Goal: Task Accomplishment & Management: Manage account settings

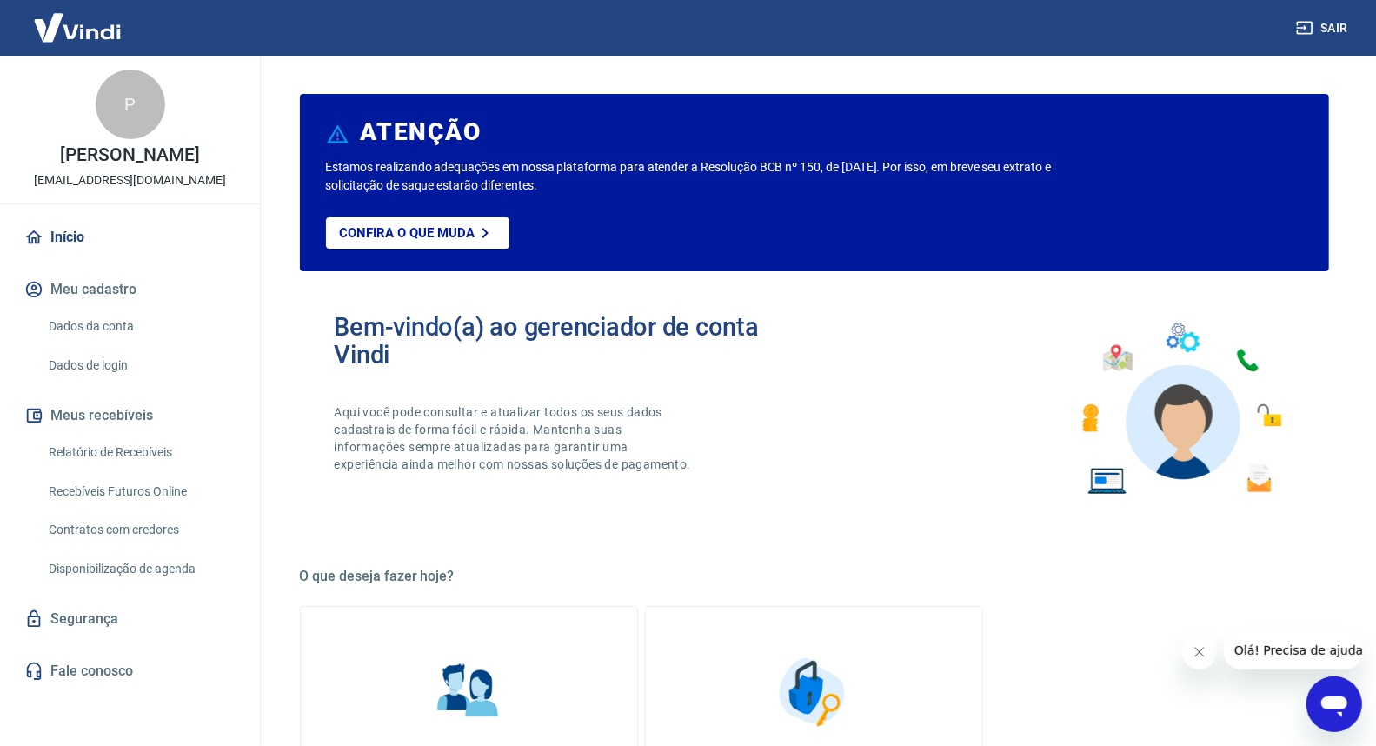
click at [108, 318] on link "Dados da conta" at bounding box center [140, 327] width 197 height 36
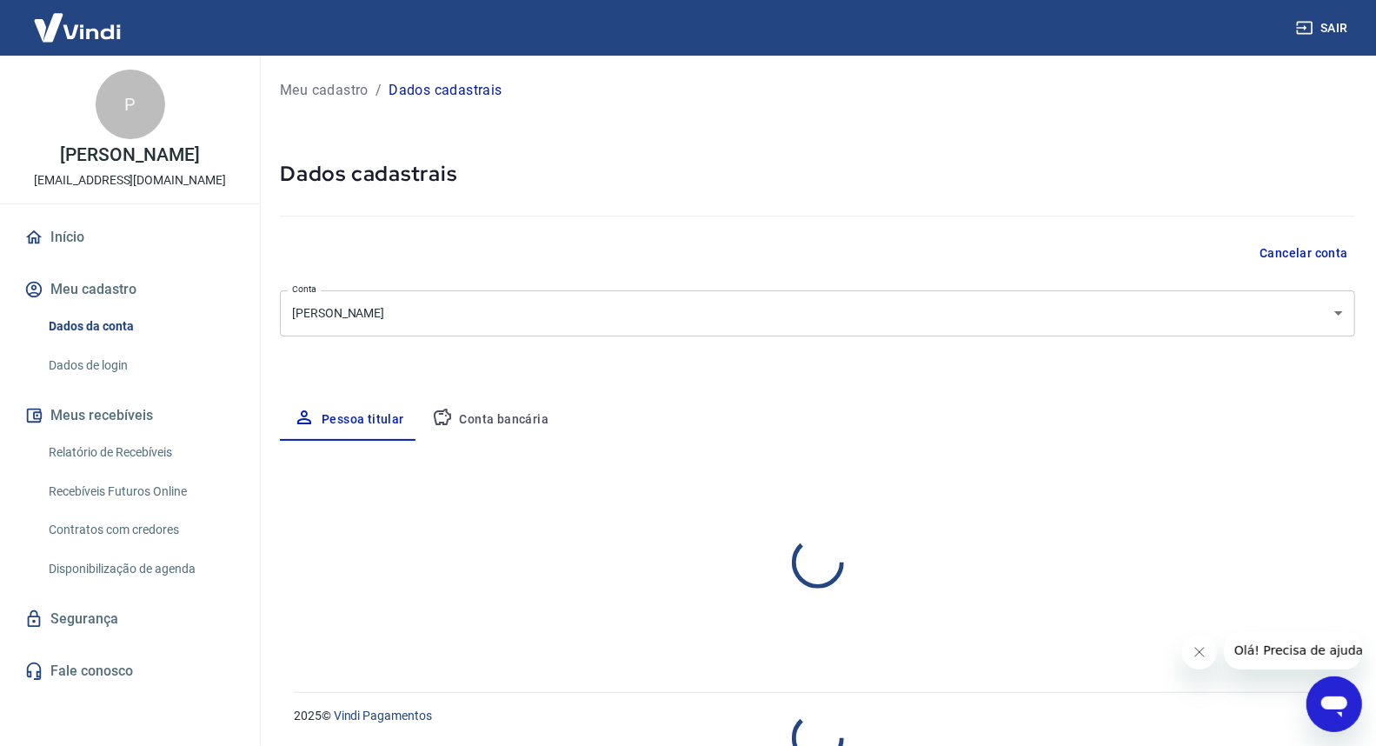
select select "CE"
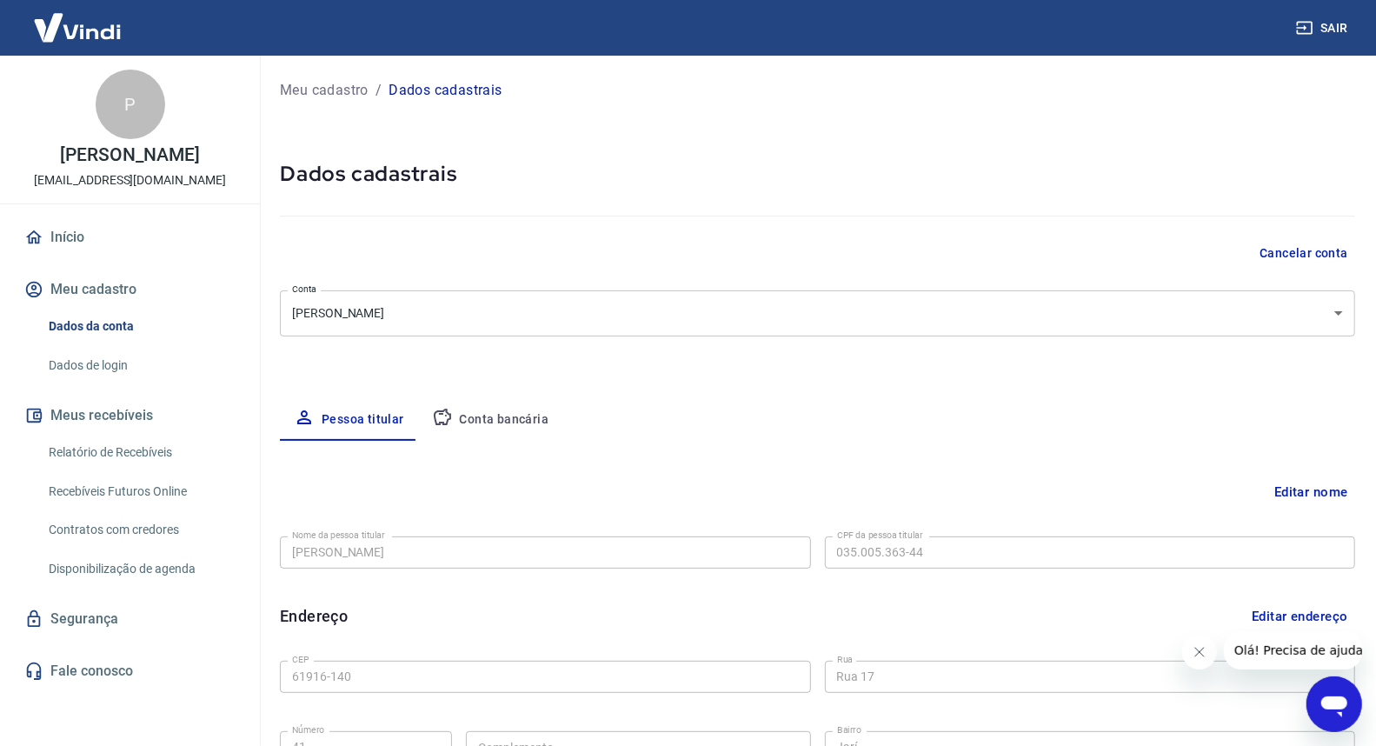
click at [113, 368] on link "Dados de login" at bounding box center [140, 366] width 197 height 36
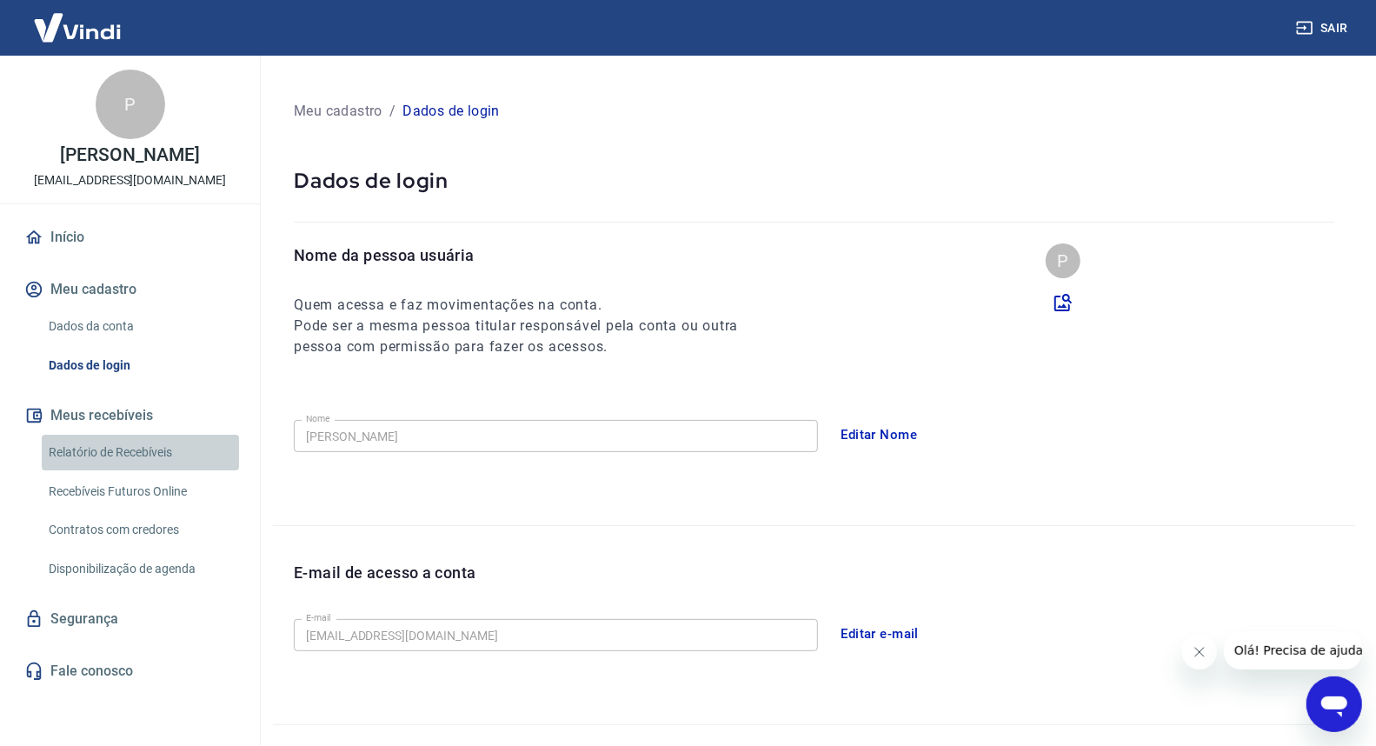
click at [116, 446] on link "Relatório de Recebíveis" at bounding box center [140, 453] width 197 height 36
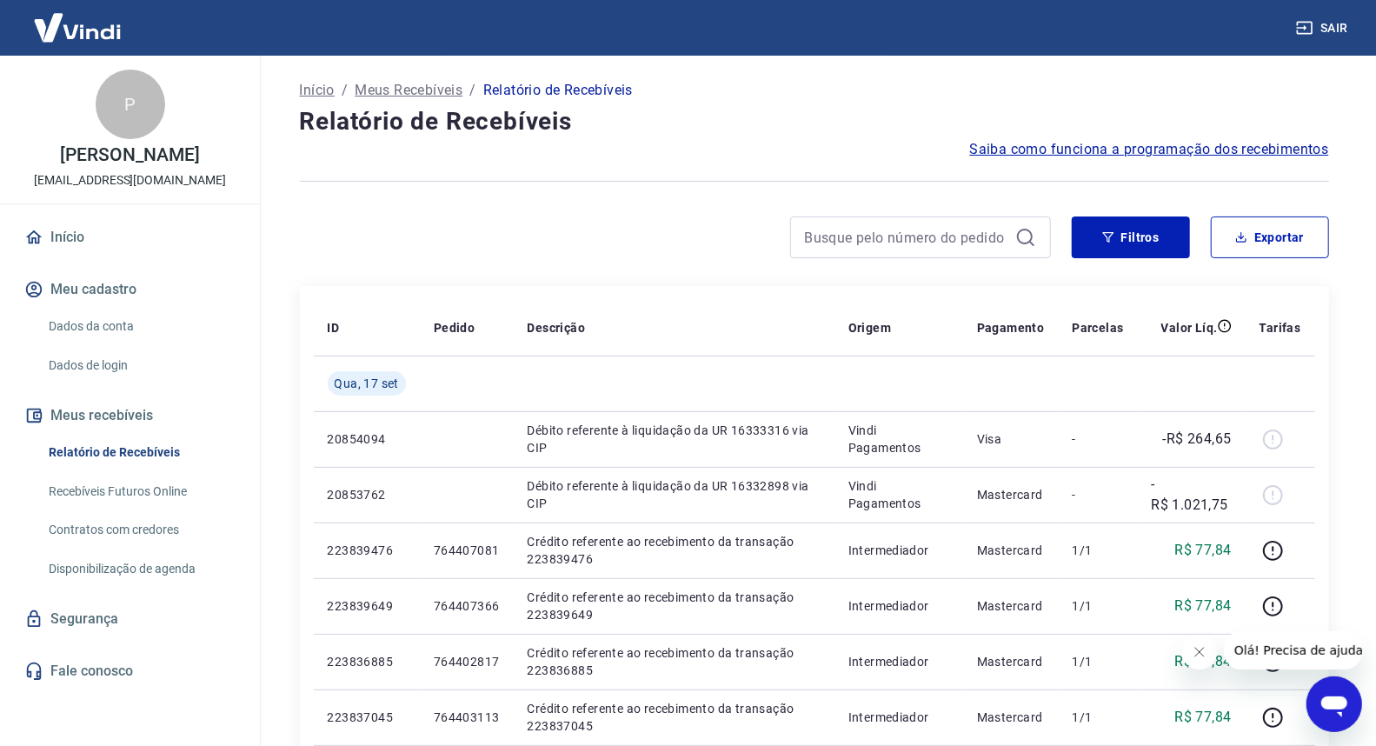
click at [424, 249] on div at bounding box center [675, 237] width 751 height 42
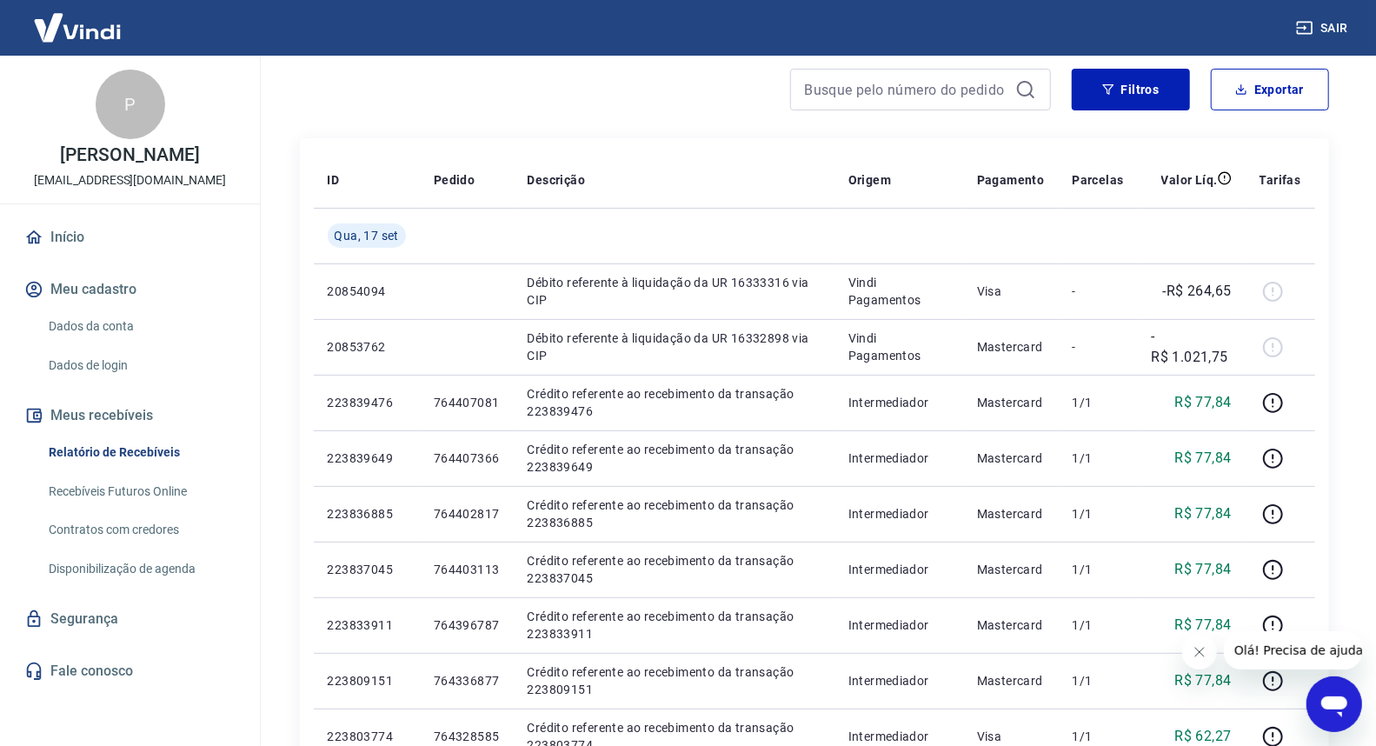
scroll to position [386, 0]
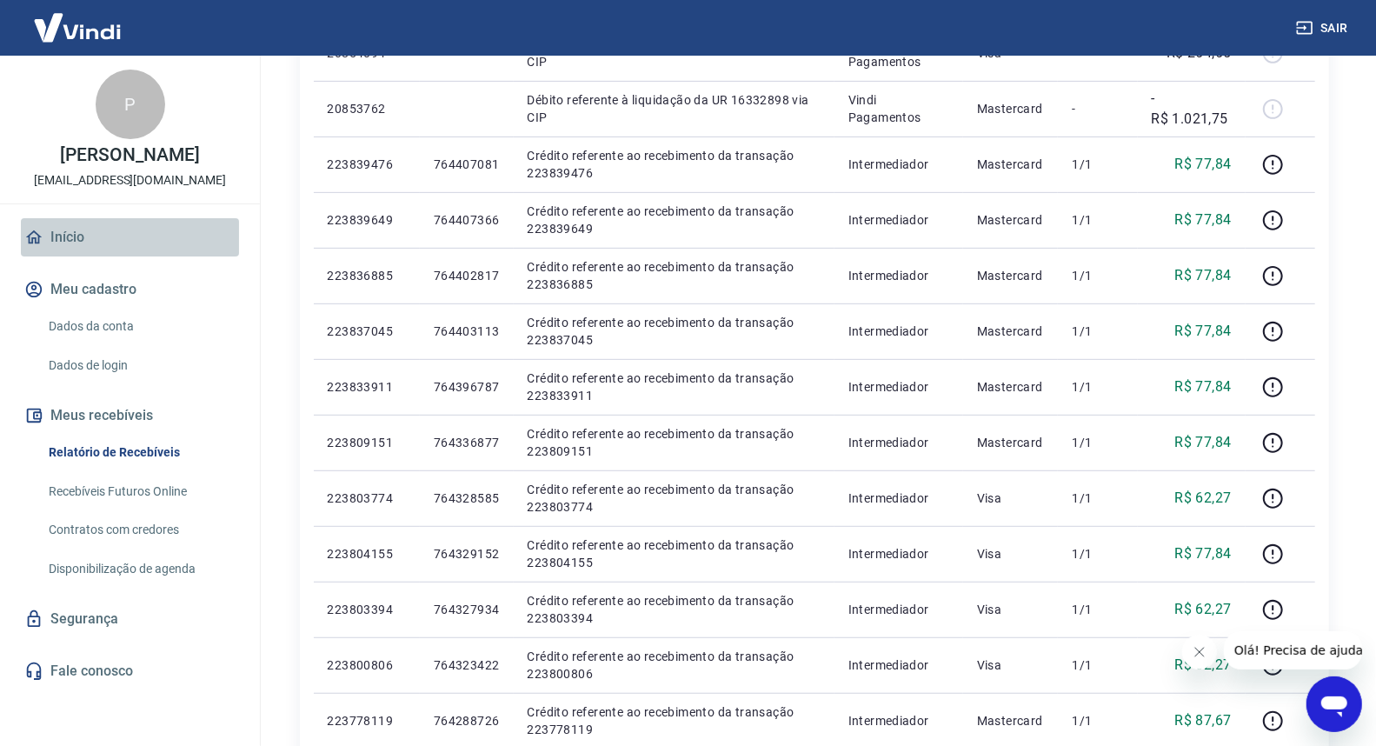
click at [64, 236] on link "Início" at bounding box center [130, 237] width 218 height 38
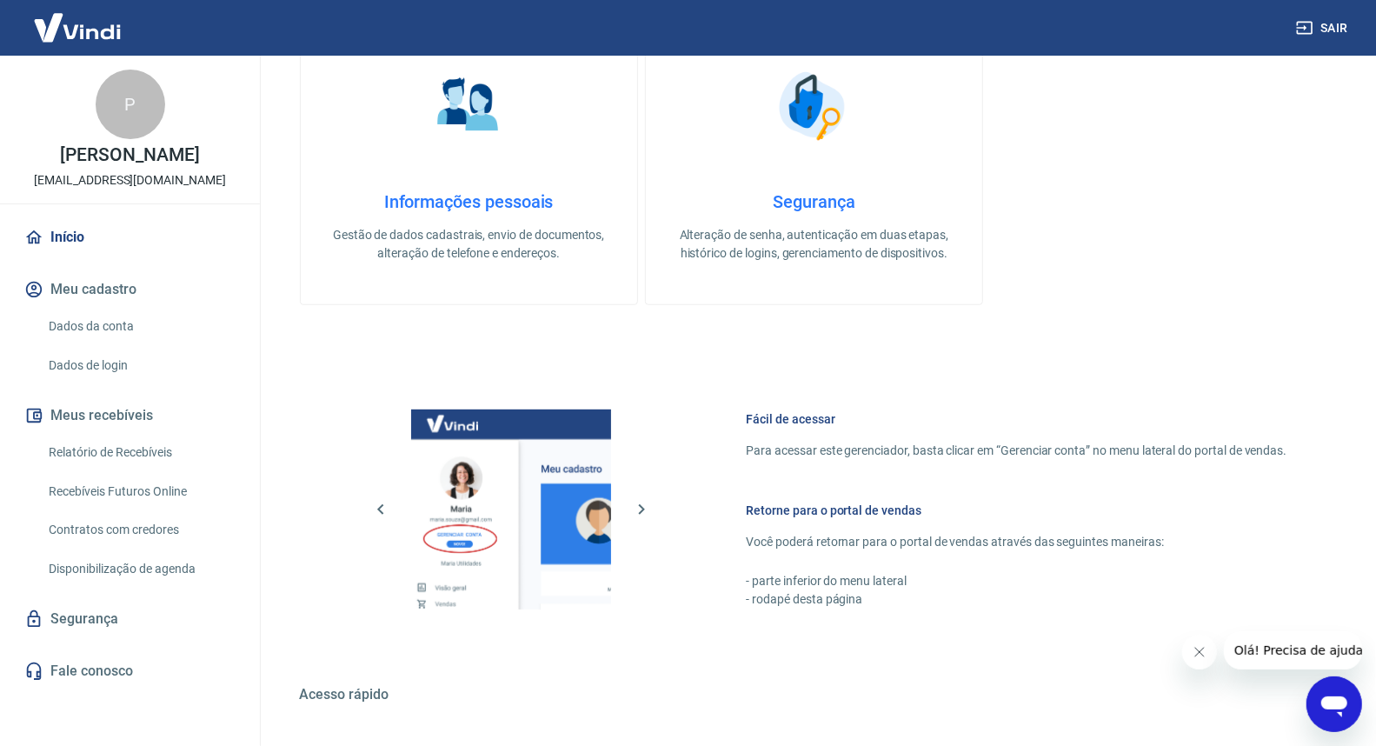
scroll to position [675, 0]
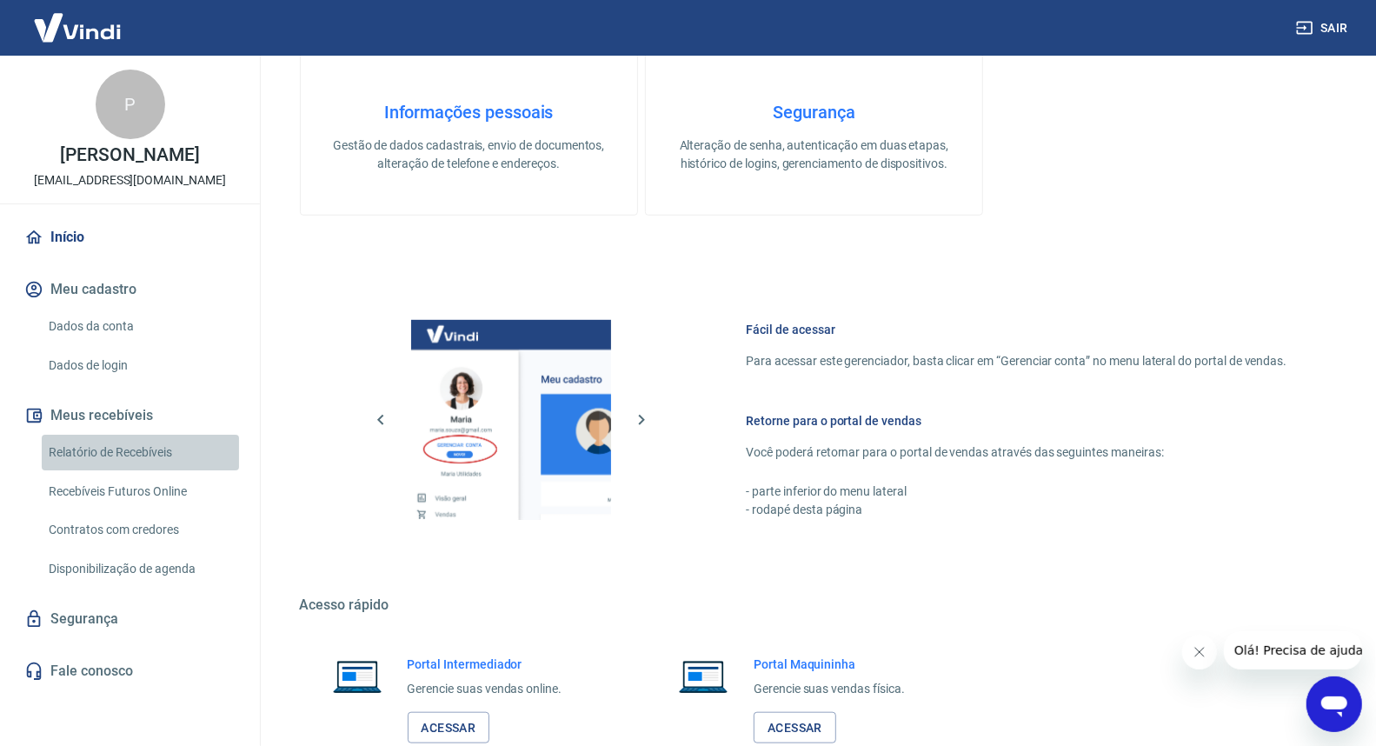
click at [122, 444] on link "Relatório de Recebíveis" at bounding box center [140, 453] width 197 height 36
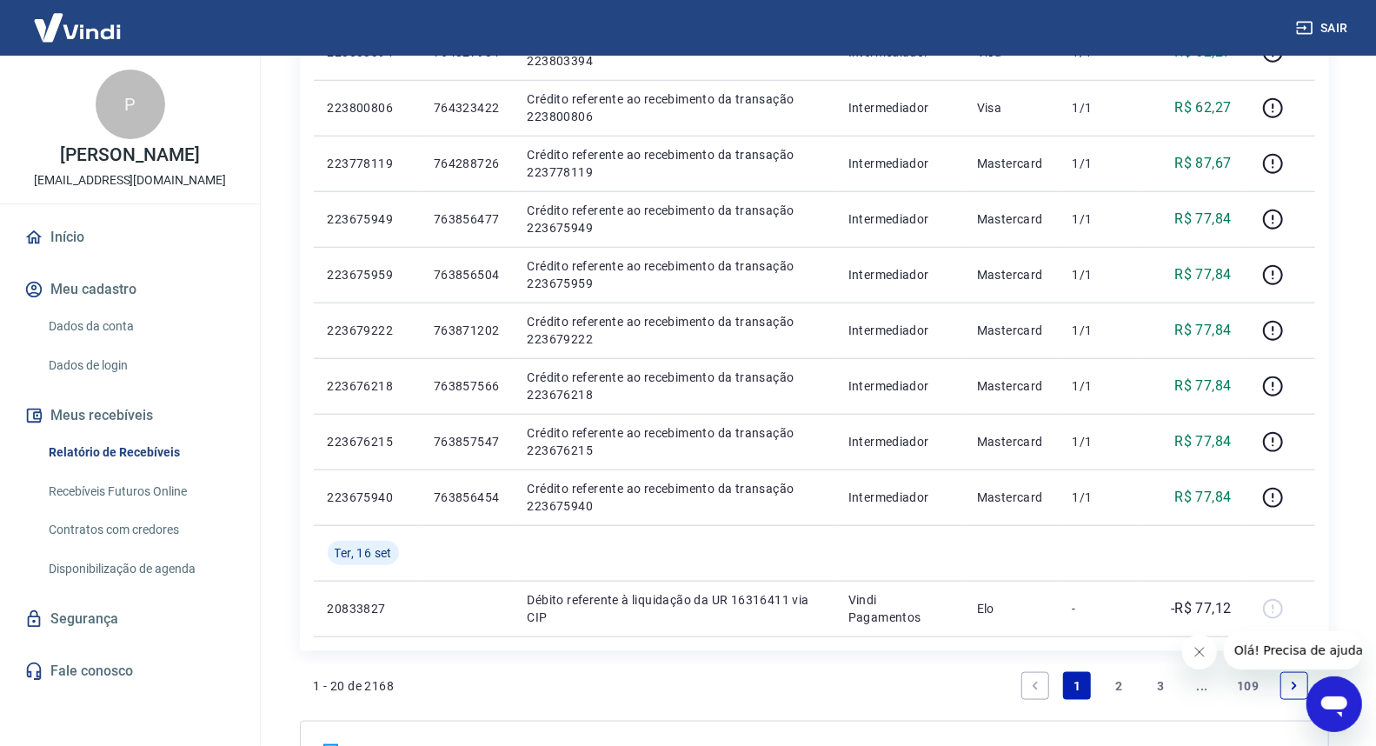
scroll to position [828, 0]
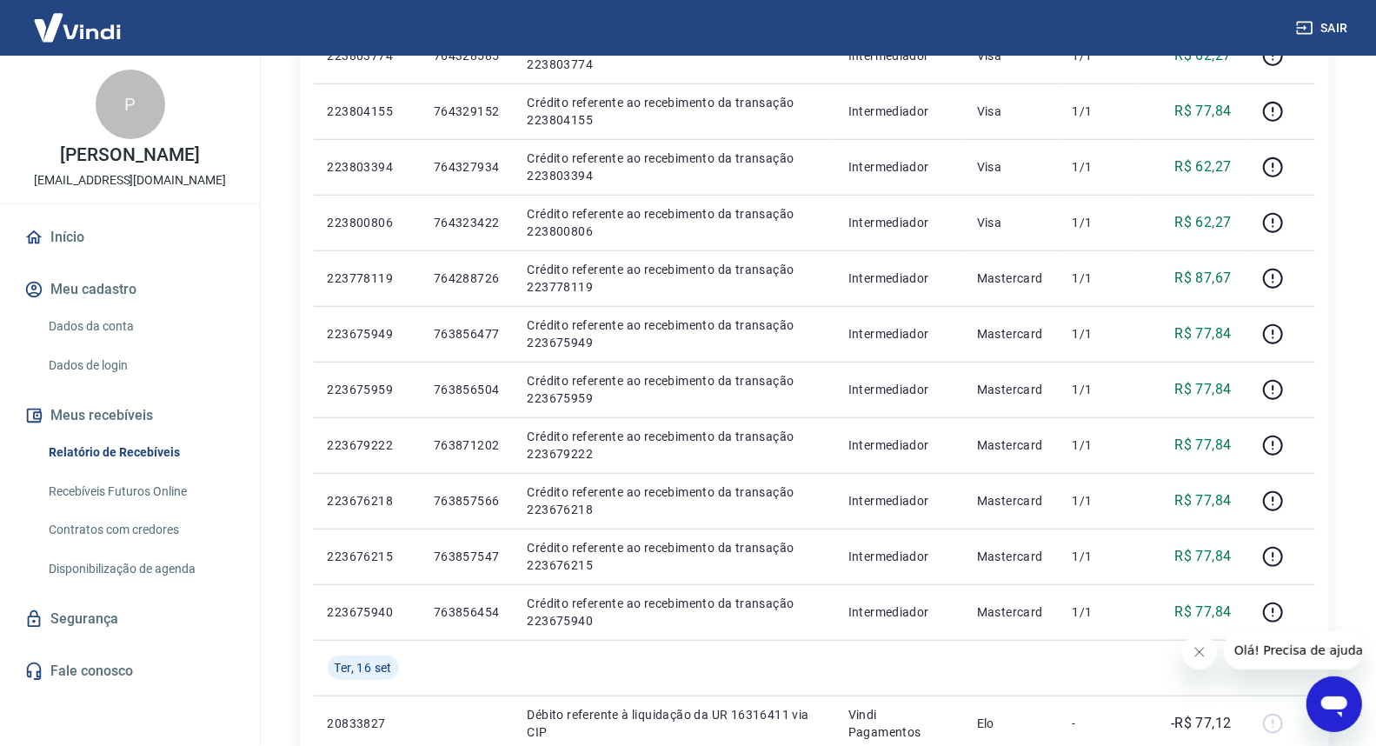
click at [114, 487] on link "Recebíveis Futuros Online" at bounding box center [140, 492] width 197 height 36
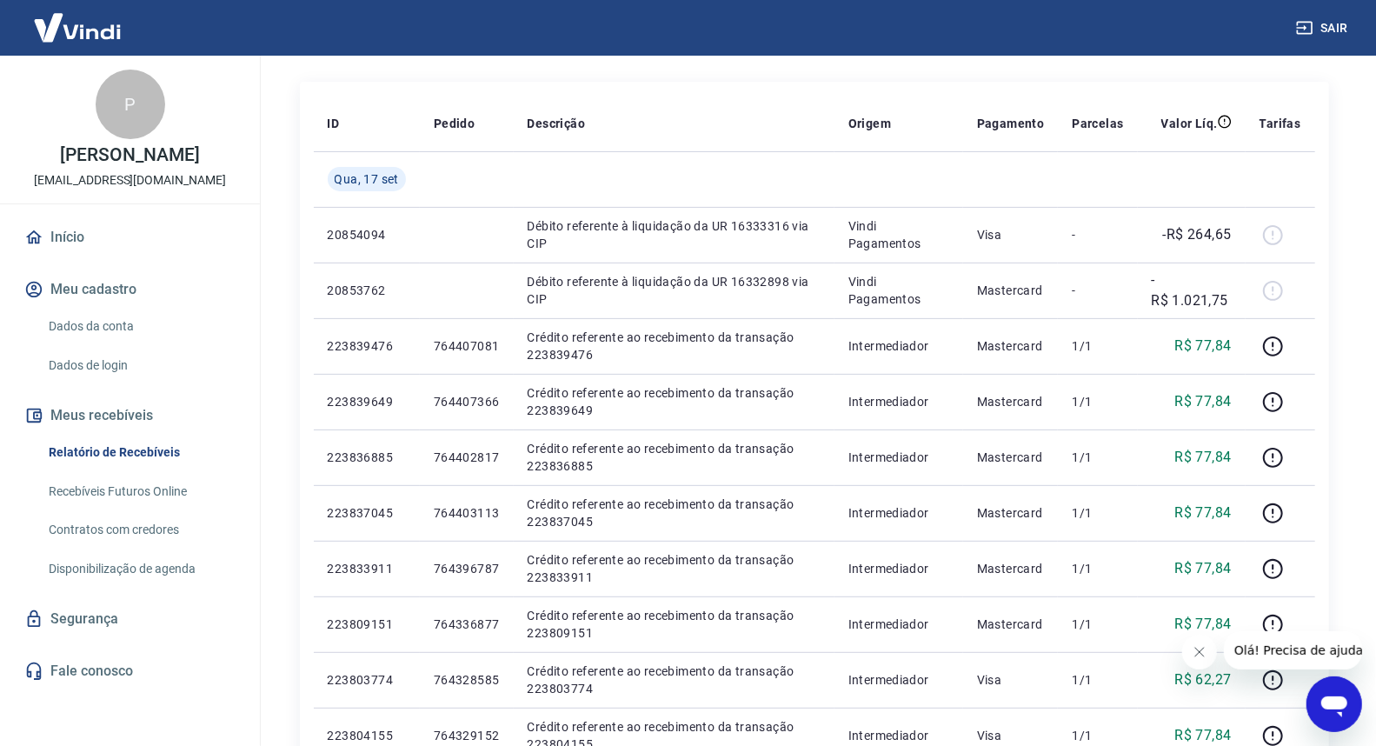
scroll to position [0, 0]
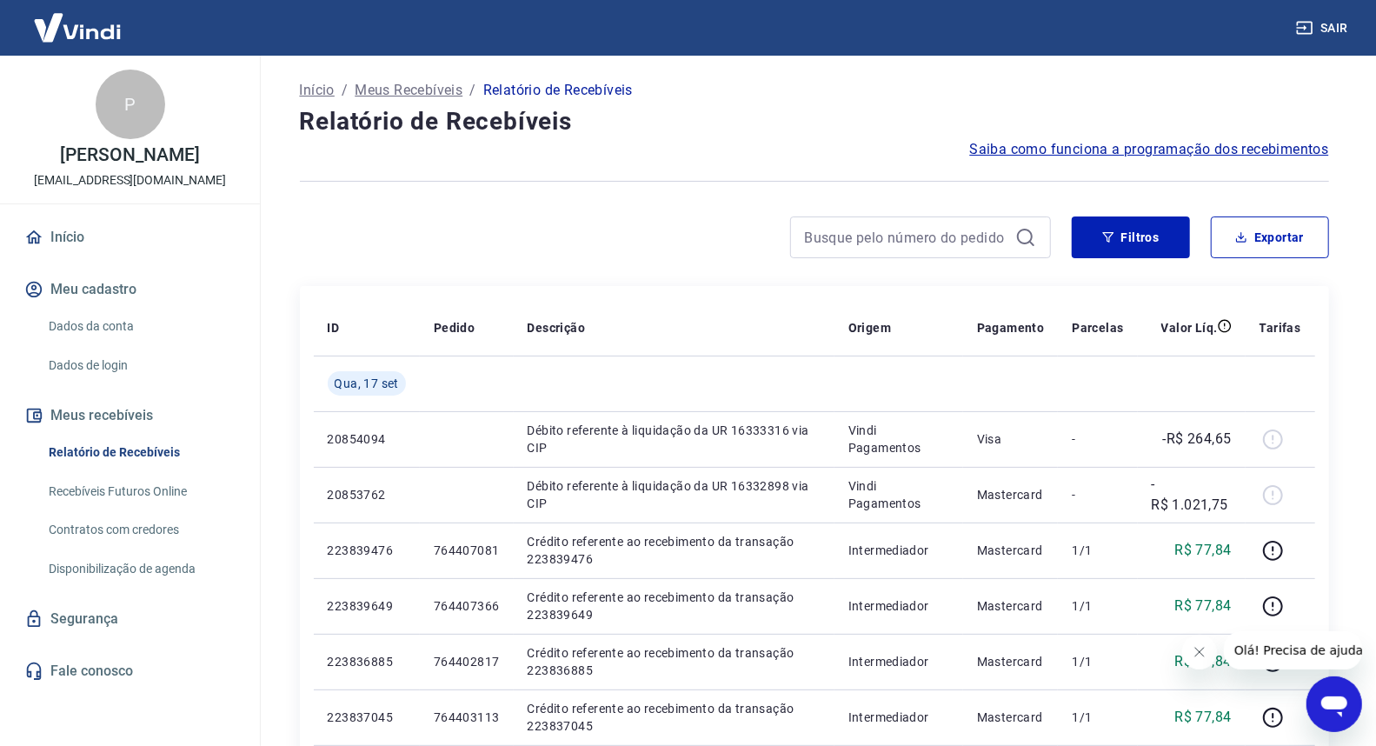
click at [62, 235] on link "Início" at bounding box center [130, 237] width 218 height 38
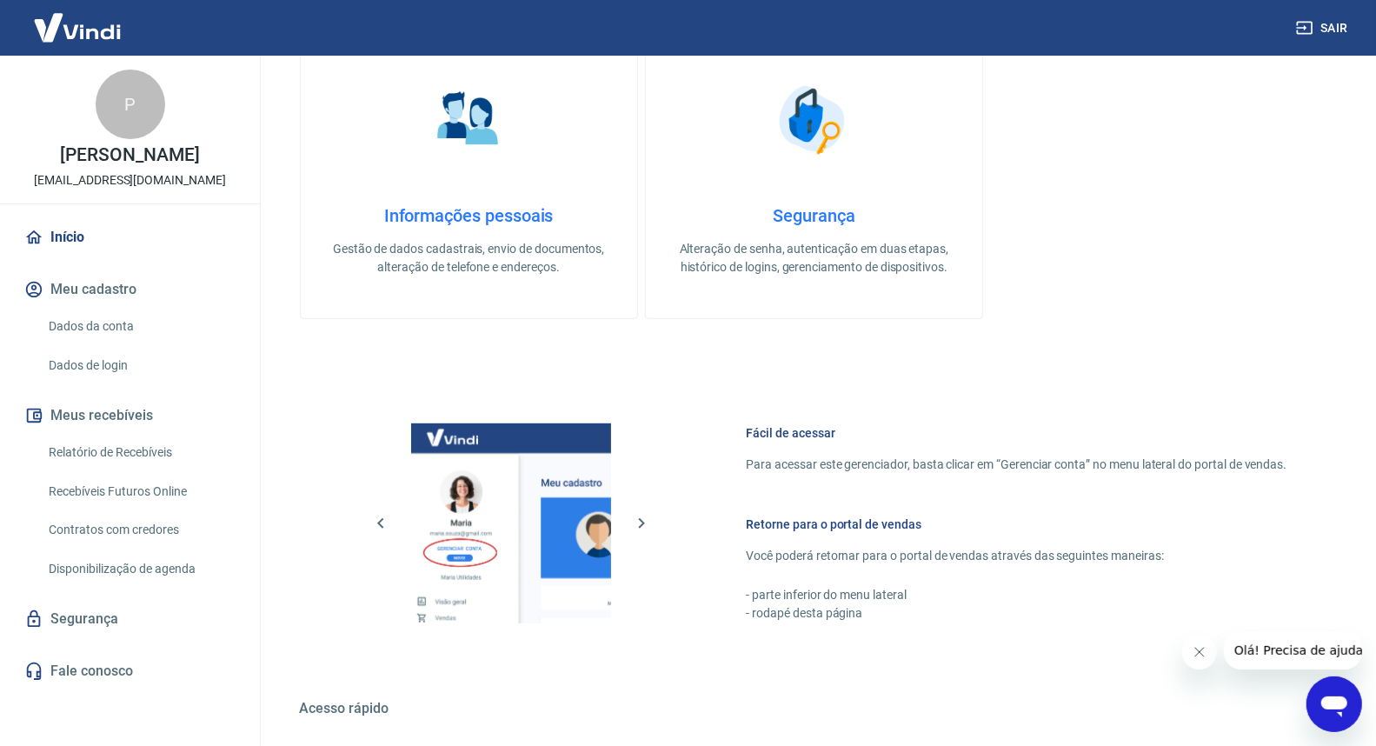
scroll to position [579, 0]
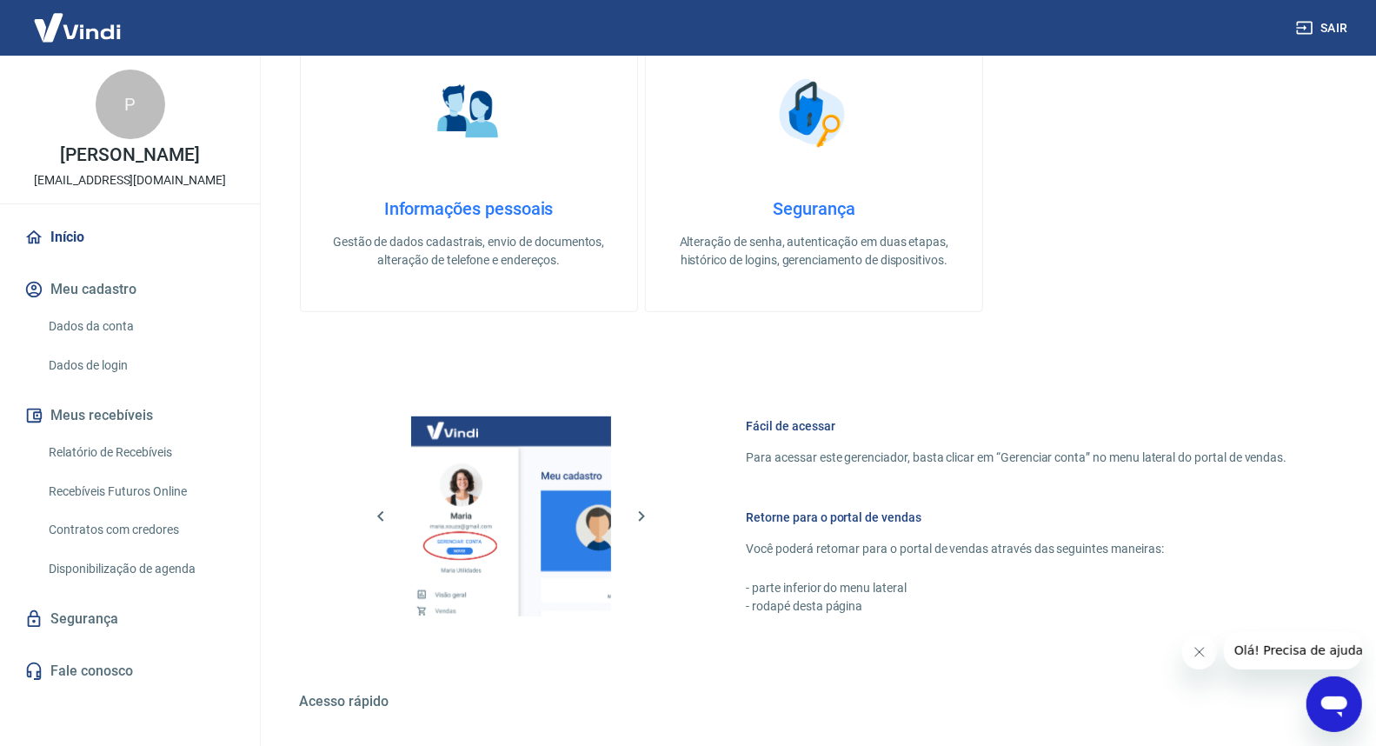
click at [63, 276] on button "Meu cadastro" at bounding box center [130, 289] width 218 height 38
click at [83, 281] on button "Meu cadastro" at bounding box center [130, 289] width 218 height 38
click at [80, 323] on link "Dados da conta" at bounding box center [140, 327] width 197 height 36
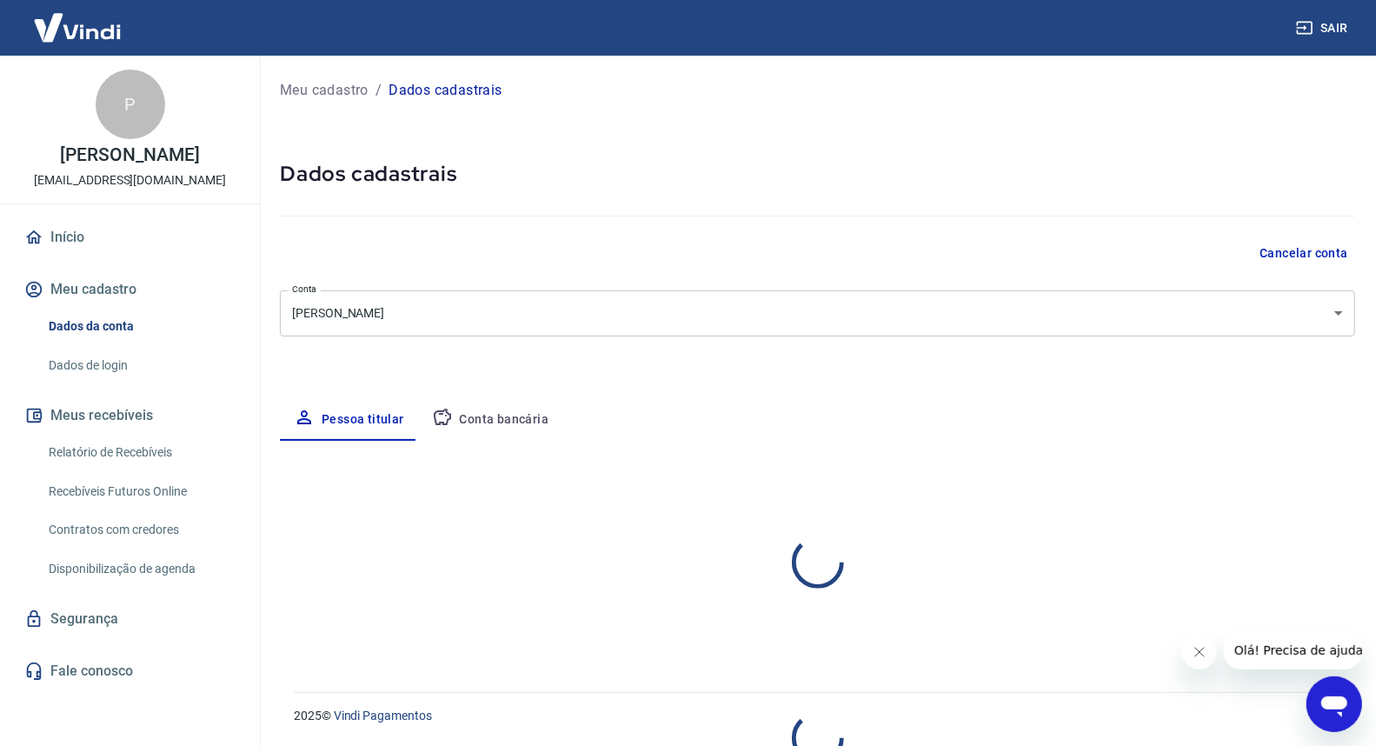
select select "CE"
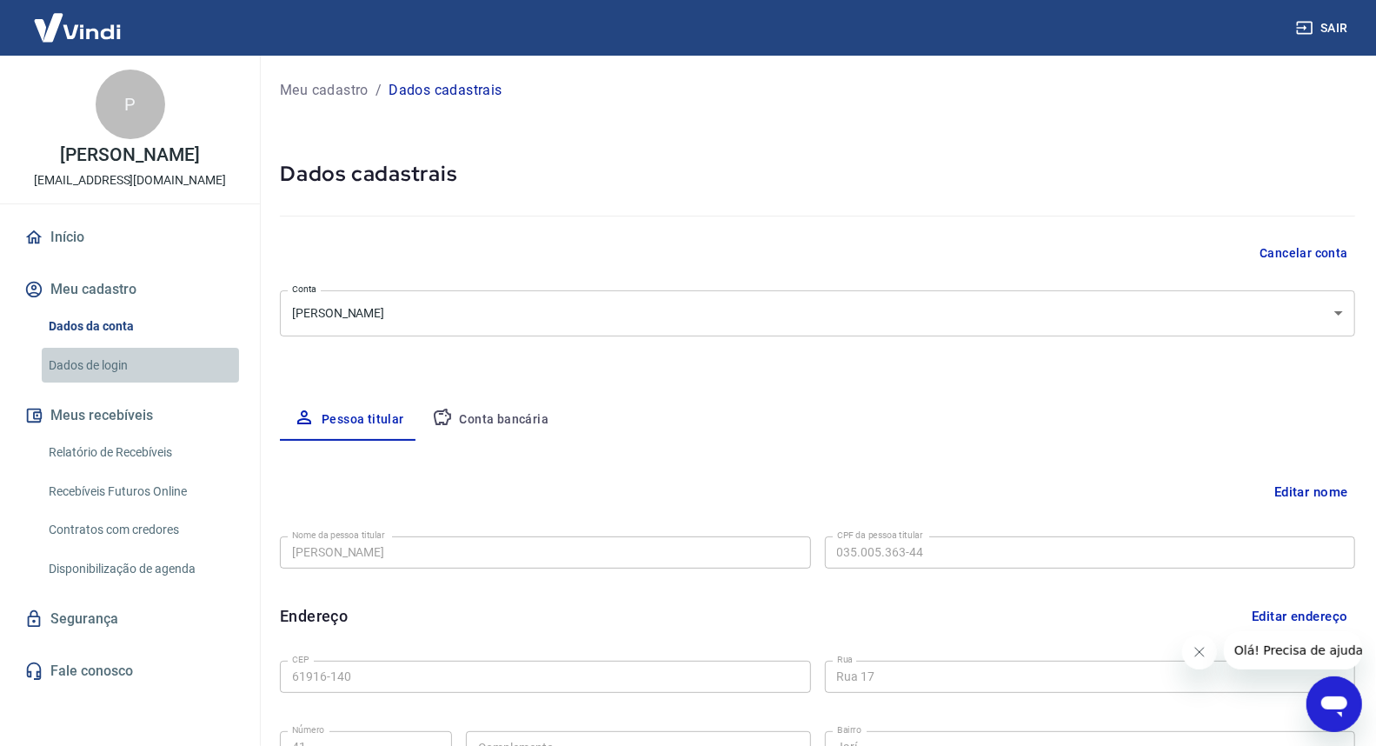
click at [100, 357] on link "Dados de login" at bounding box center [140, 366] width 197 height 36
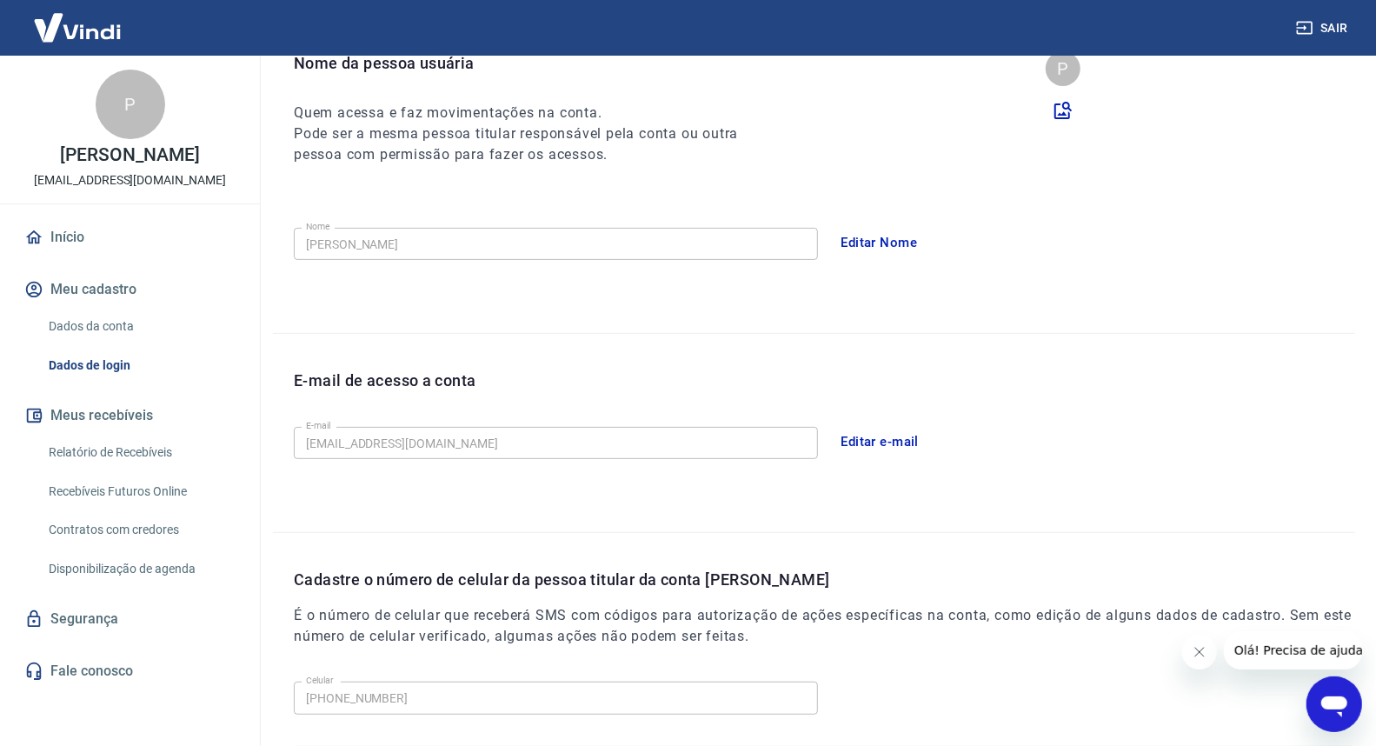
scroll to position [193, 0]
click at [110, 369] on link "Dados de login" at bounding box center [140, 366] width 197 height 36
click at [76, 236] on link "Início" at bounding box center [130, 237] width 218 height 38
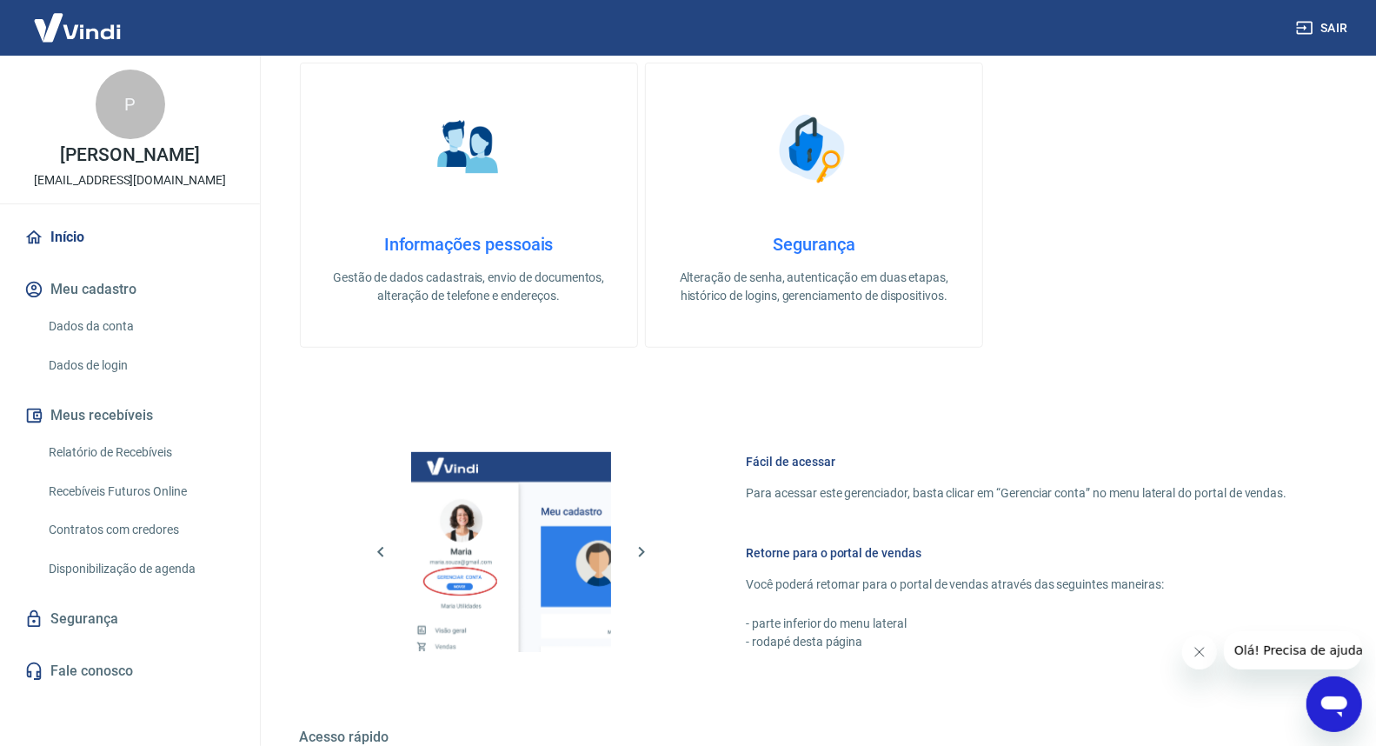
scroll to position [579, 0]
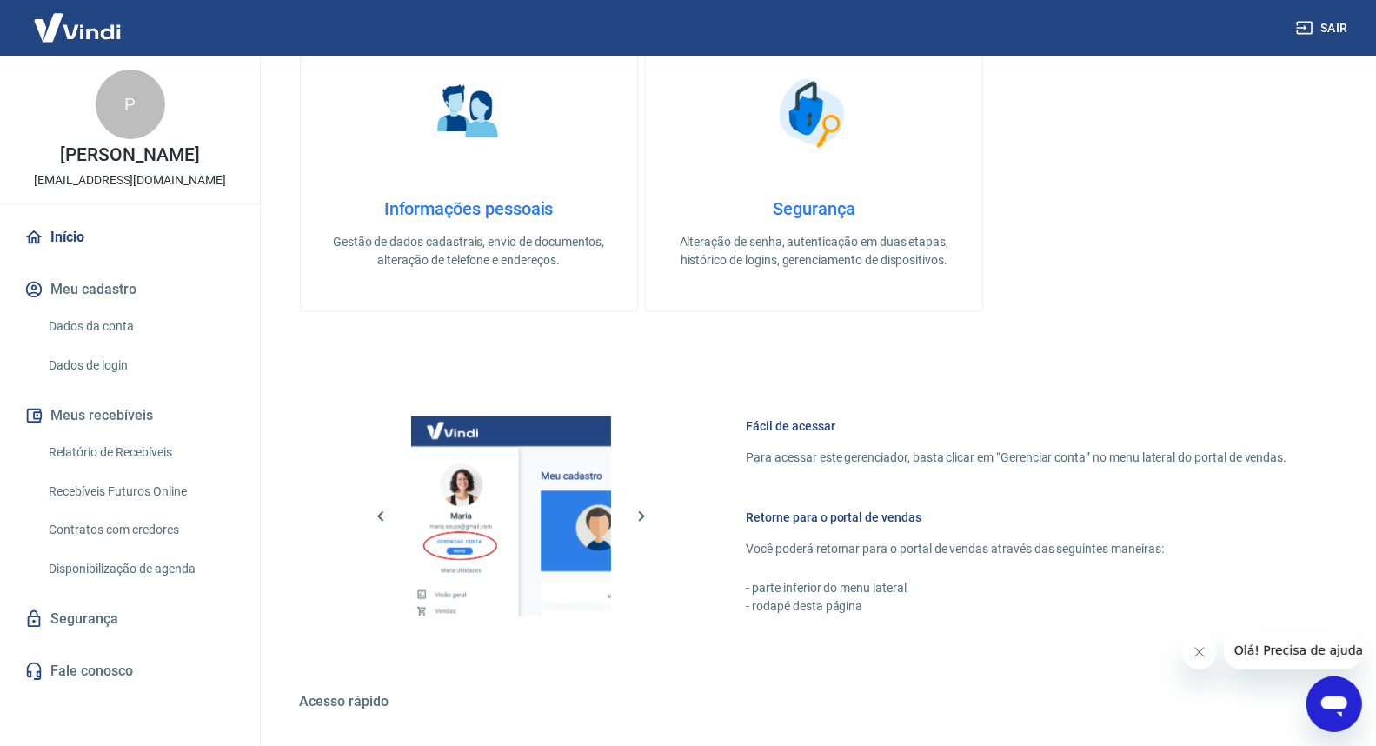
click at [117, 446] on link "Relatório de Recebíveis" at bounding box center [140, 453] width 197 height 36
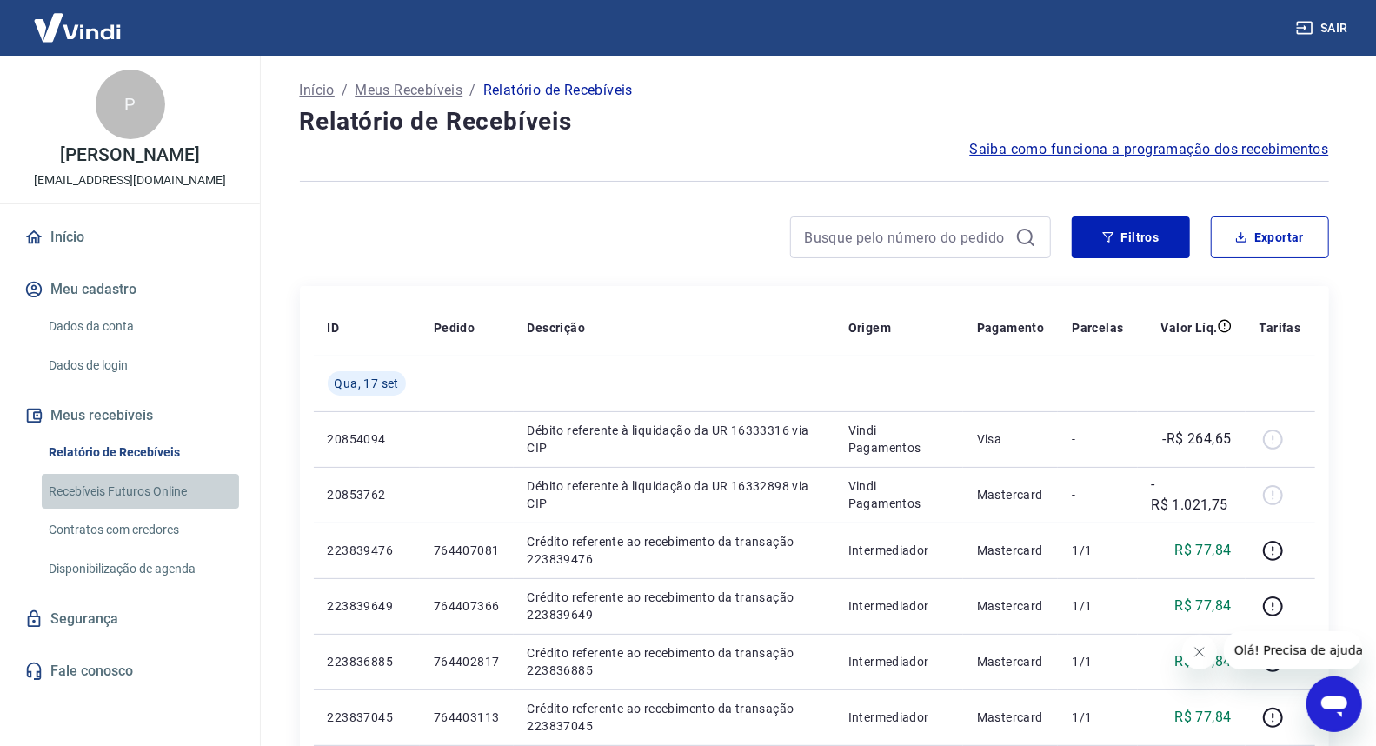
click at [150, 488] on link "Recebíveis Futuros Online" at bounding box center [140, 492] width 197 height 36
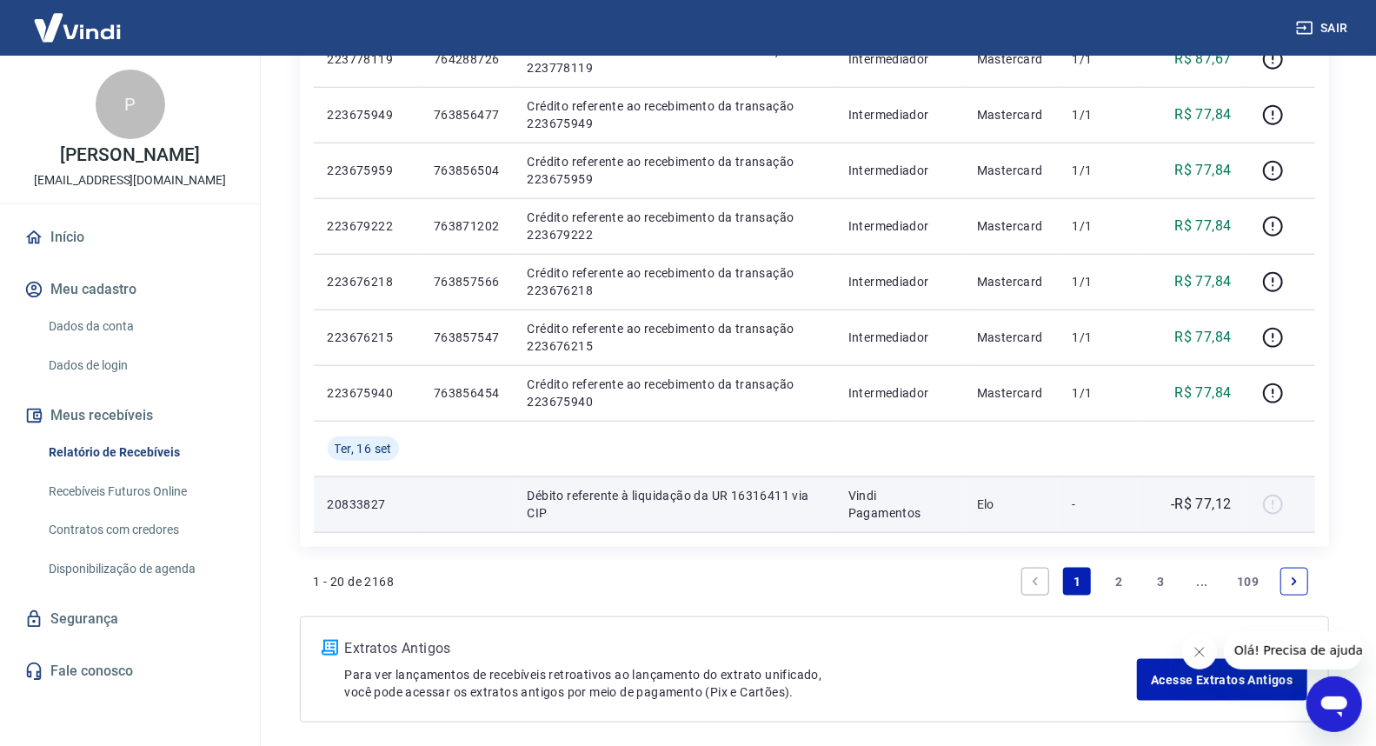
scroll to position [1062, 0]
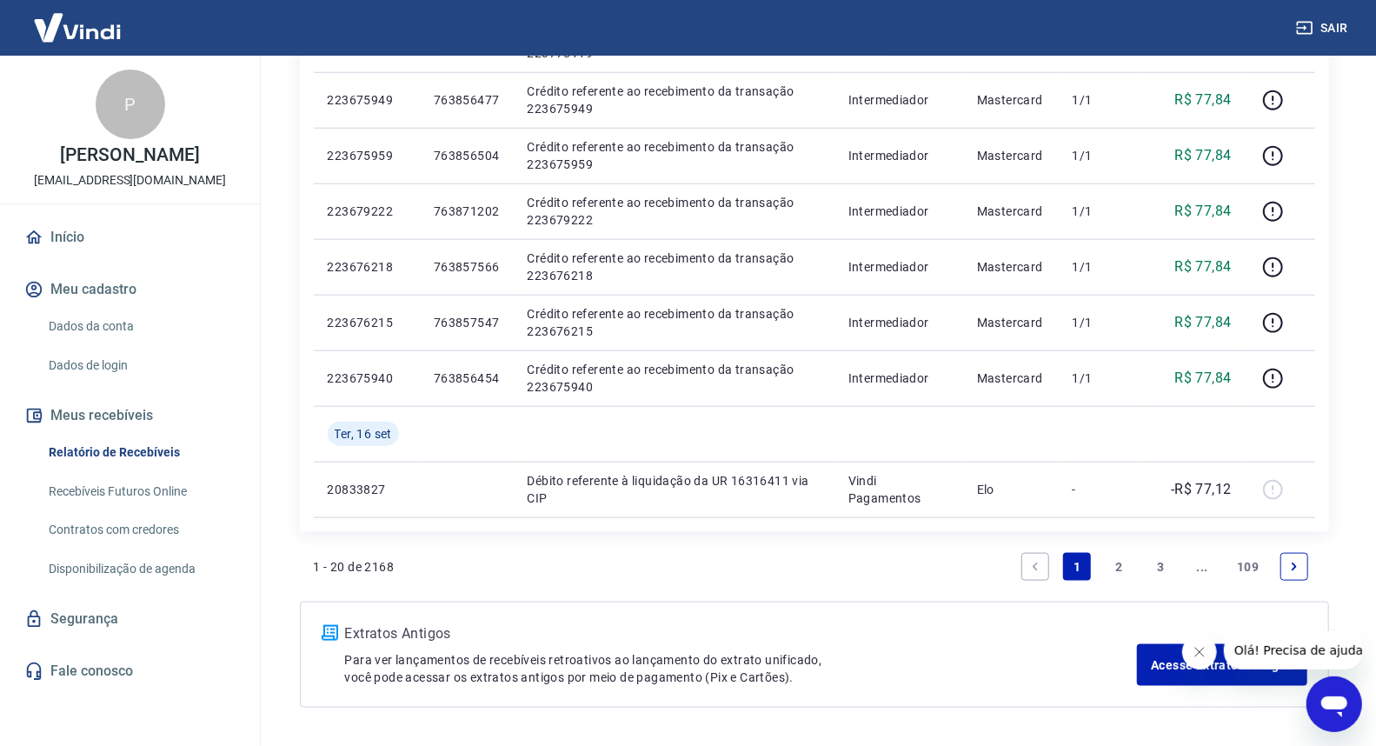
click at [1116, 562] on link "2" at bounding box center [1119, 567] width 28 height 28
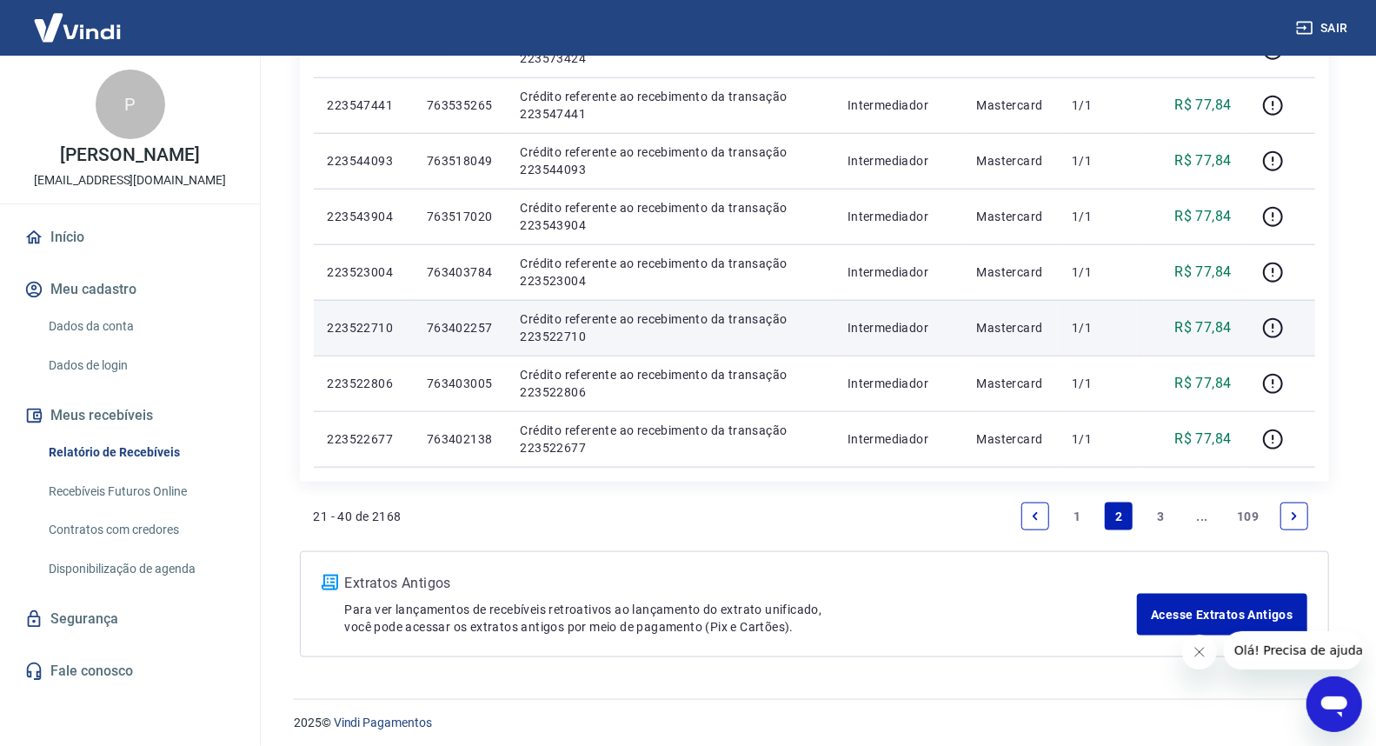
scroll to position [1063, 0]
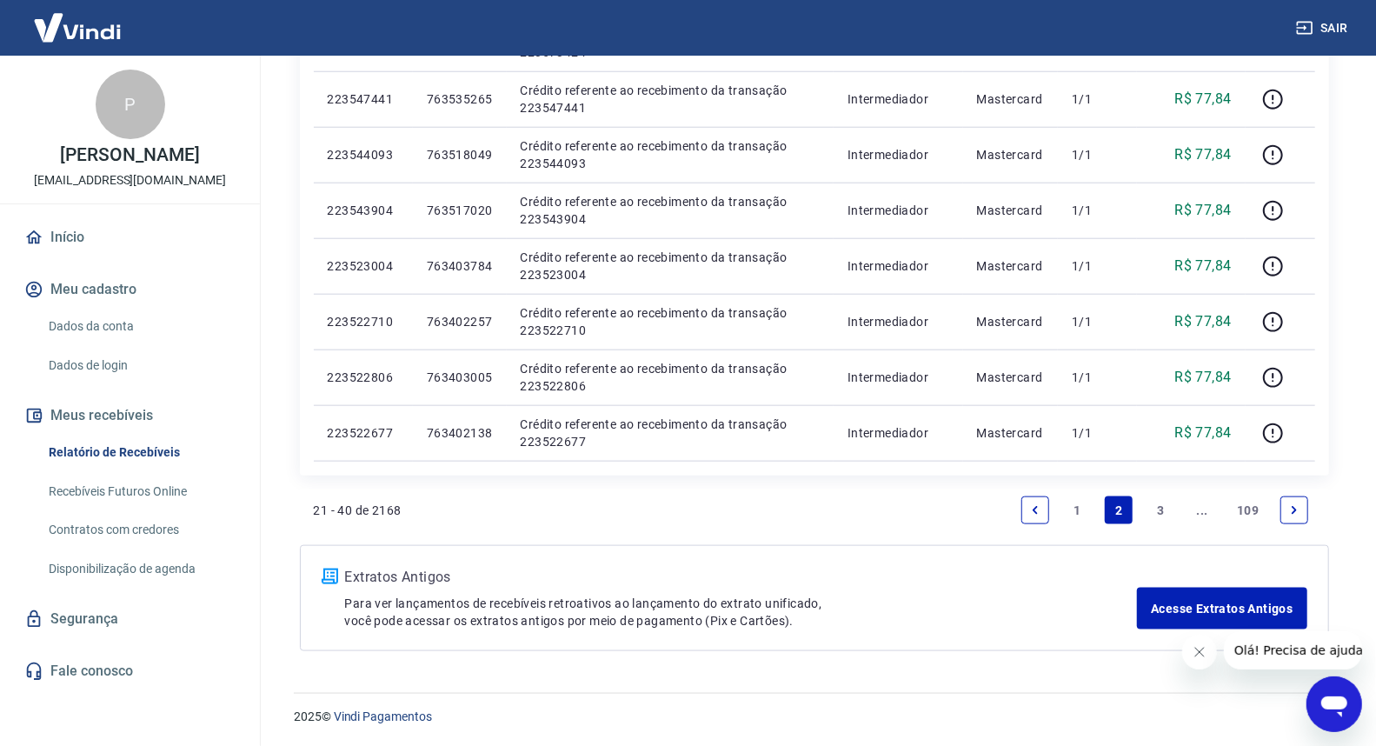
click at [1160, 511] on link "3" at bounding box center [1160, 510] width 28 height 28
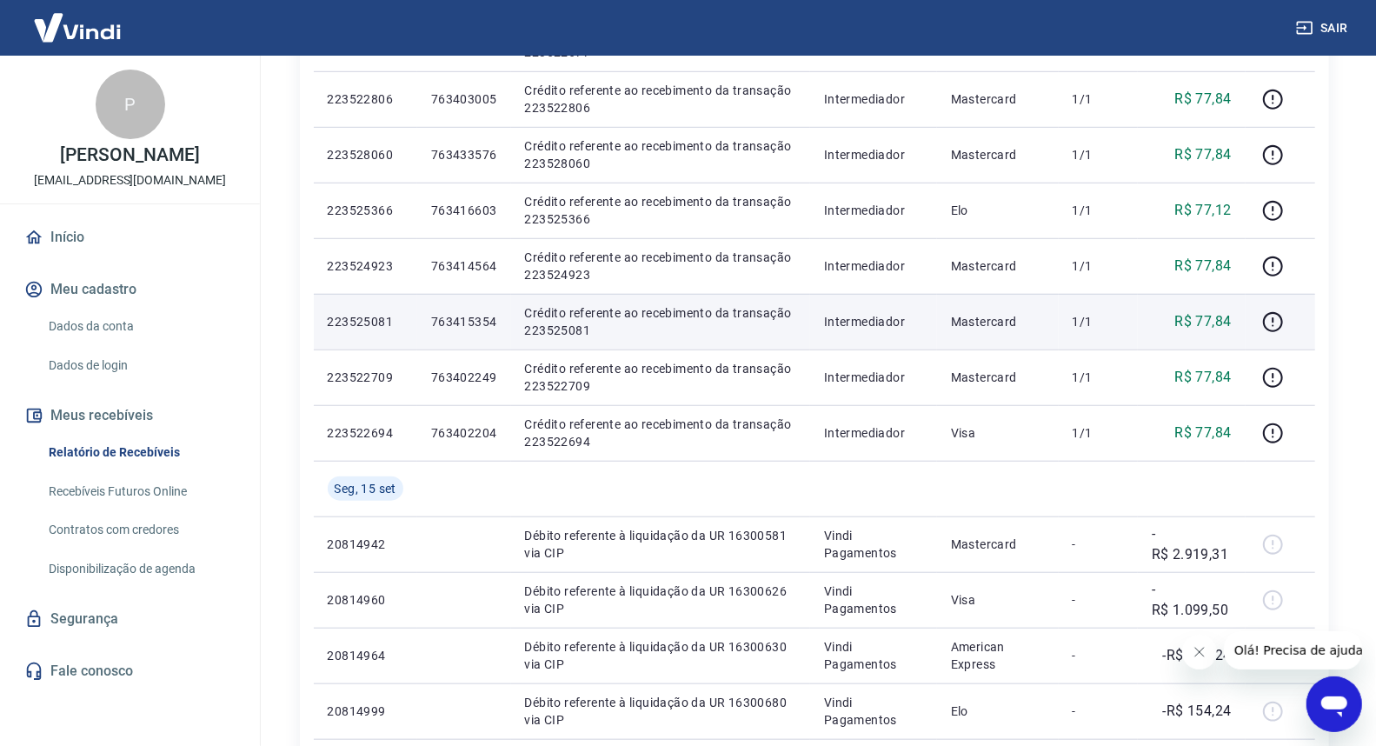
scroll to position [675, 0]
